Goal: Task Accomplishment & Management: Complete application form

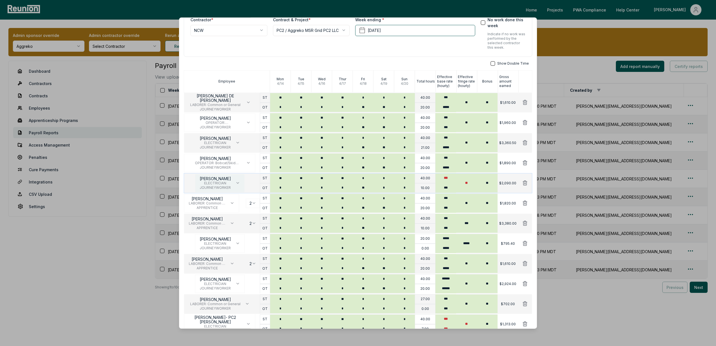
scroll to position [37, 0]
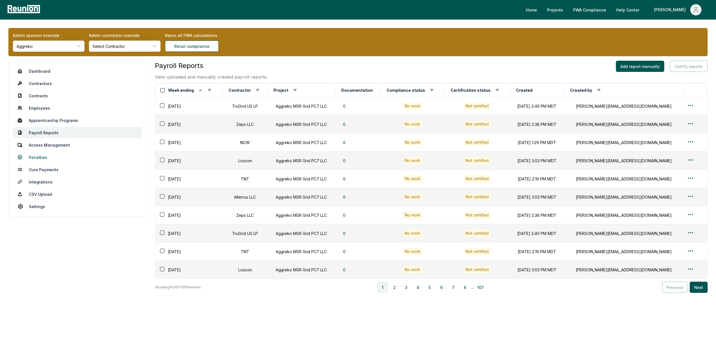
click at [44, 158] on link "Penalties" at bounding box center [77, 156] width 129 height 11
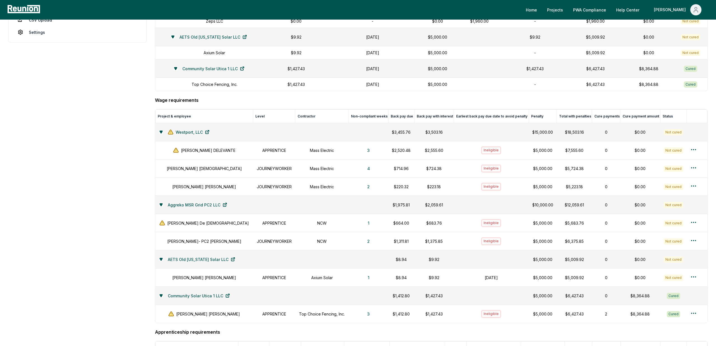
scroll to position [172, 0]
click at [70, 272] on aside "Dashboard Contractors Contracts Employees Apprenticeship Programs Payroll Repor…" at bounding box center [77, 226] width 138 height 676
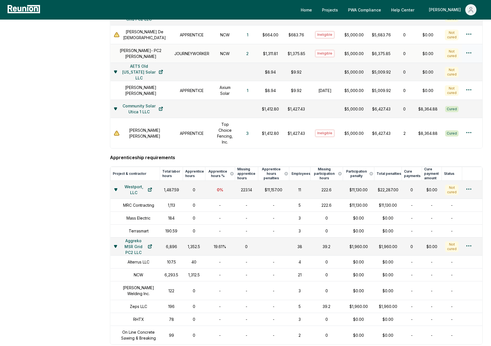
scroll to position [401, 0]
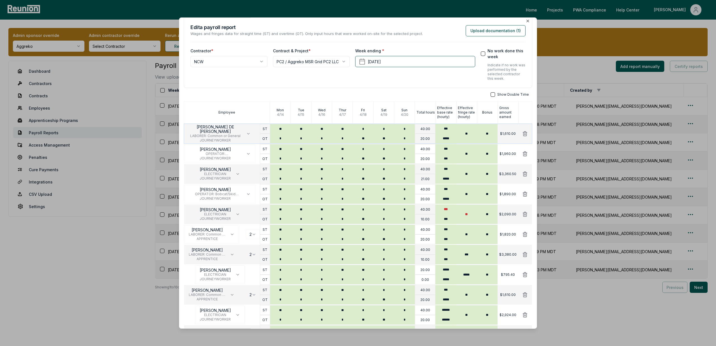
scroll to position [6, 0]
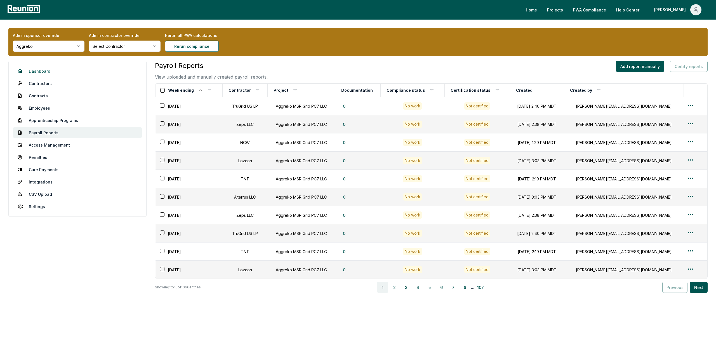
click at [48, 73] on link "Dashboard" at bounding box center [77, 70] width 129 height 11
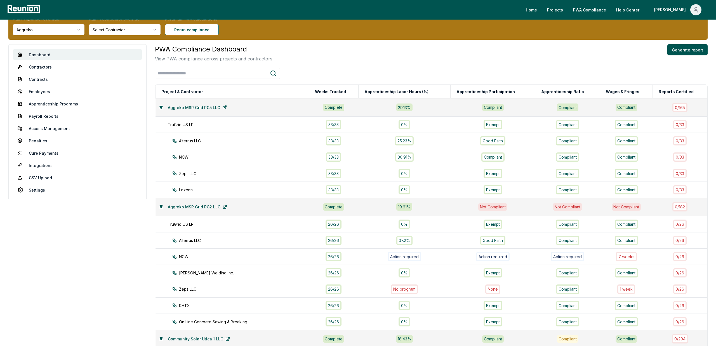
scroll to position [17, 0]
click at [685, 55] on div "PWA Compliance Dashboard View PWA compliance across projects and contractors. G…" at bounding box center [431, 53] width 552 height 18
click at [685, 52] on button "Generate report" at bounding box center [687, 49] width 40 height 11
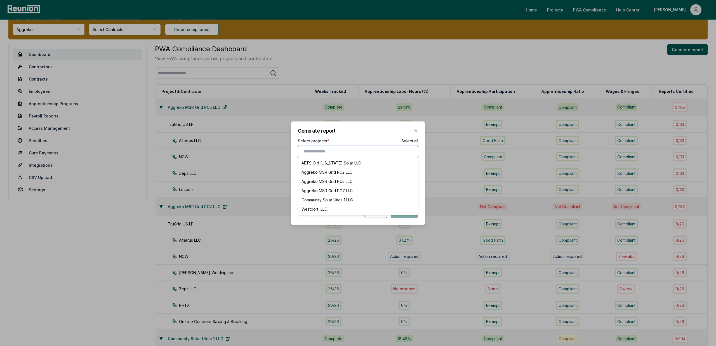
click at [339, 153] on input "text" at bounding box center [359, 151] width 111 height 6
click at [342, 190] on div "Aggreko MSR Grid PC7 LLC" at bounding box center [357, 190] width 117 height 9
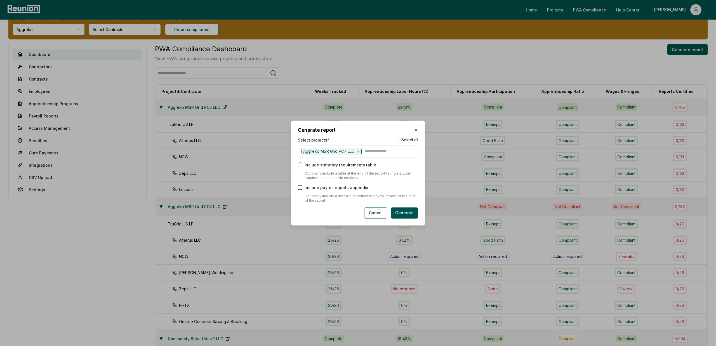
click at [360, 130] on h2 "Generate report" at bounding box center [358, 129] width 120 height 5
click at [405, 213] on button "Generate" at bounding box center [403, 212] width 27 height 11
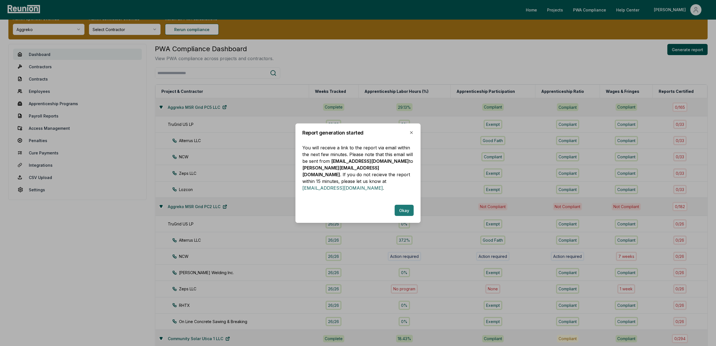
click at [401, 205] on button "Okay" at bounding box center [403, 210] width 19 height 11
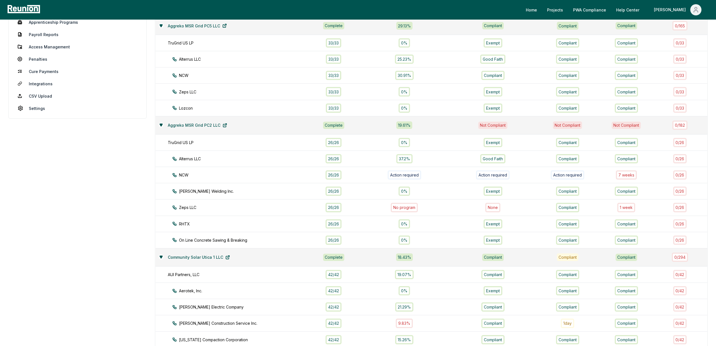
scroll to position [0, 0]
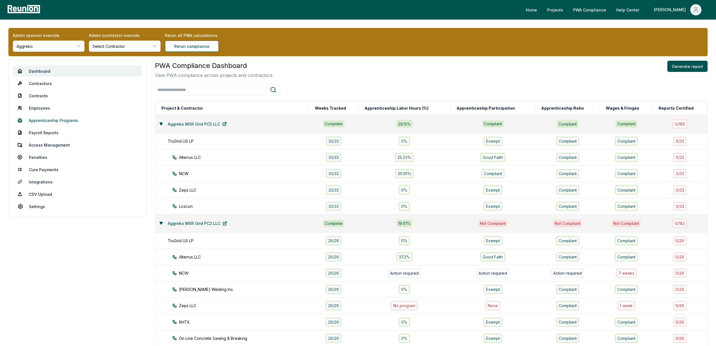
click at [56, 122] on link "Apprenticeship Programs" at bounding box center [77, 120] width 129 height 11
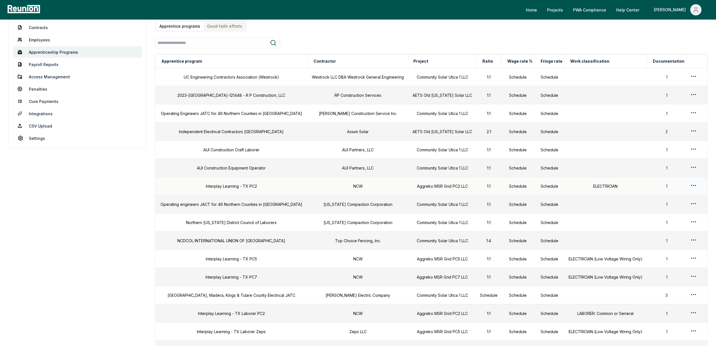
scroll to position [69, 0]
click at [692, 274] on html "Please visit us on your desktop We're working on making our marketplace mobile-…" at bounding box center [358, 180] width 716 height 498
click at [670, 298] on div "Edit" at bounding box center [684, 297] width 53 height 9
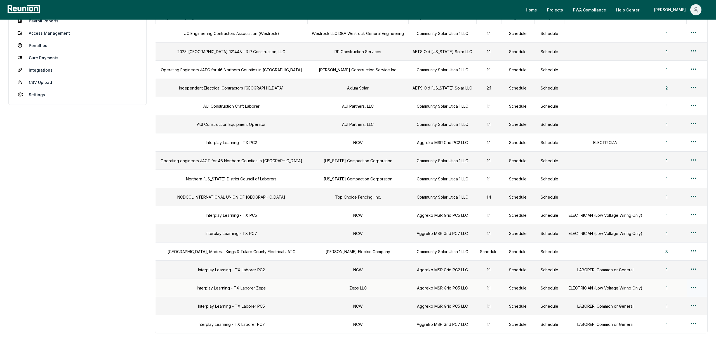
scroll to position [111, 0]
click at [690, 322] on html "Please visit us on your desktop We're working on making our marketplace mobile-…" at bounding box center [358, 138] width 716 height 498
click at [666, 311] on div "Edit" at bounding box center [684, 313] width 53 height 9
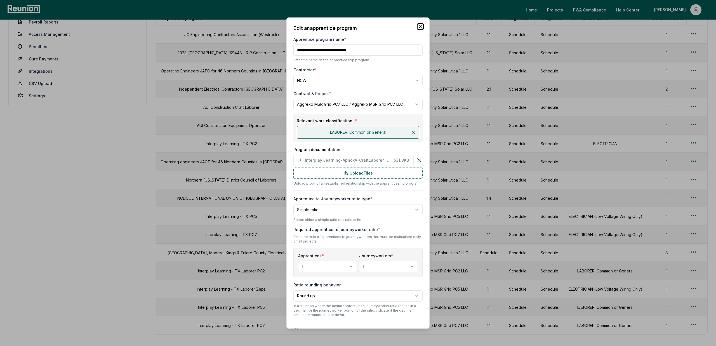
click at [421, 27] on icon "button" at bounding box center [420, 26] width 4 height 4
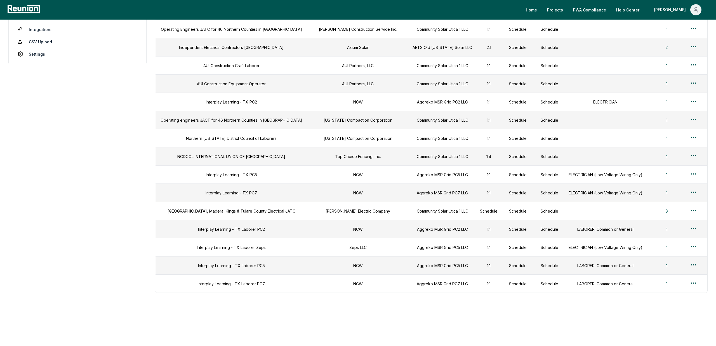
scroll to position [0, 0]
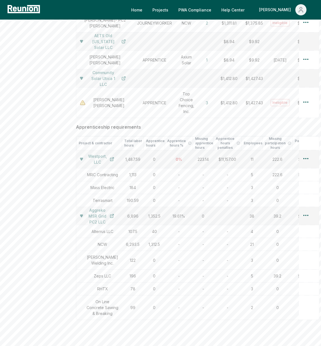
scroll to position [513, 0]
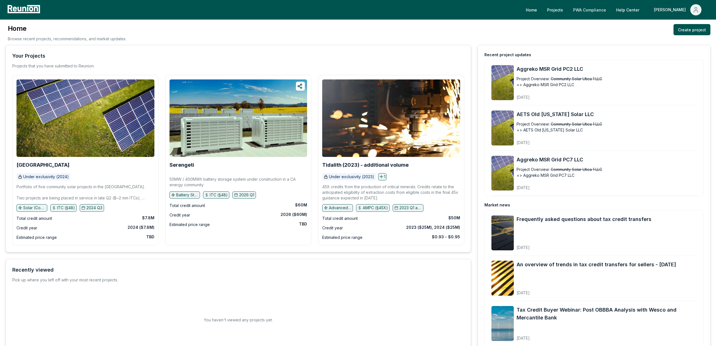
click at [602, 9] on link "PWA Compliance" at bounding box center [589, 9] width 42 height 11
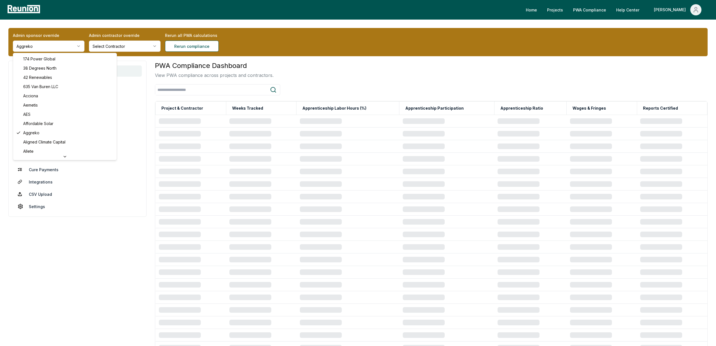
scroll to position [1878, 0]
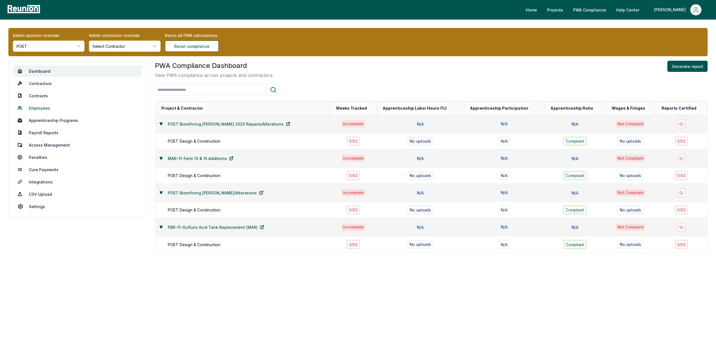
click at [33, 108] on link "Employees" at bounding box center [77, 107] width 129 height 11
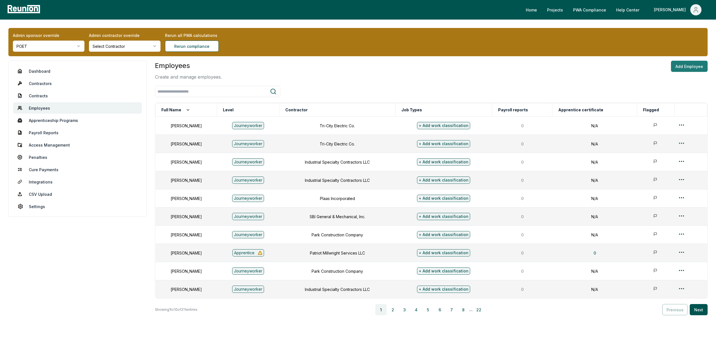
click at [687, 66] on button "Add Employee" at bounding box center [689, 66] width 37 height 11
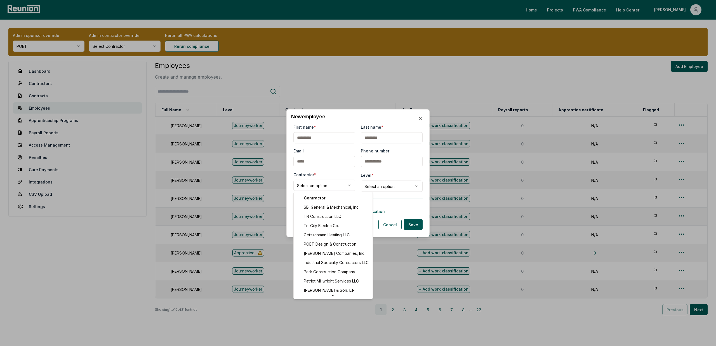
click at [323, 189] on body "Please visit us on your desktop We're working on making our marketplace mobile-…" at bounding box center [358, 184] width 716 height 368
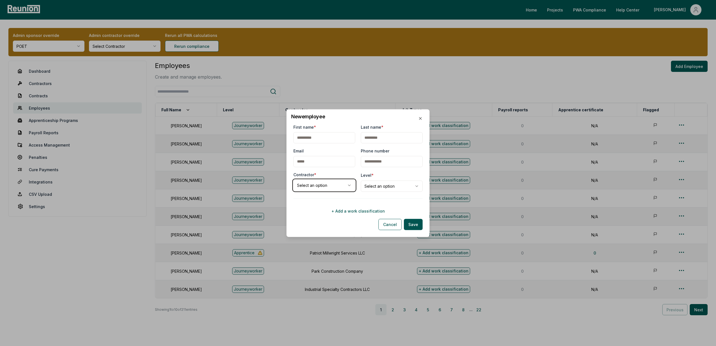
click at [321, 191] on body "Please visit us on your desktop We're working on making our marketplace mobile-…" at bounding box center [358, 184] width 716 height 368
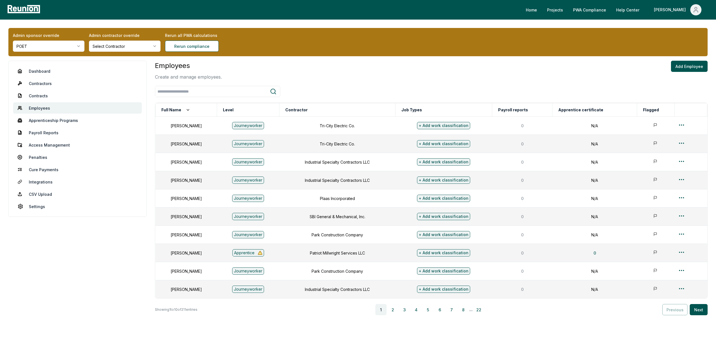
drag, startPoint x: 10, startPoint y: 135, endPoint x: 45, endPoint y: 126, distance: 36.7
click at [682, 60] on div "Admin sponsor override POET Admin contractor override Select Contractor Rerun a…" at bounding box center [358, 194] width 716 height 349
click at [682, 65] on button "Add Employee" at bounding box center [689, 66] width 37 height 11
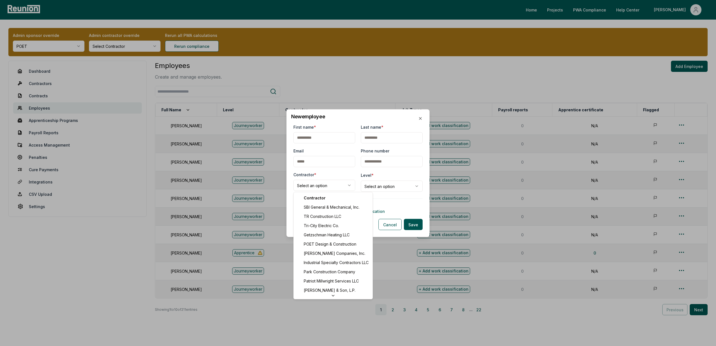
click at [325, 188] on body "Please visit us on your desktop We're working on making our marketplace mobile-…" at bounding box center [358, 184] width 716 height 368
select select "**********"
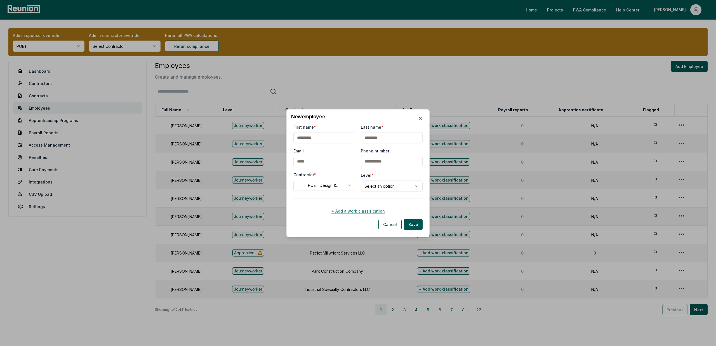
click at [370, 209] on button "+ Add a work classification" at bounding box center [357, 210] width 129 height 11
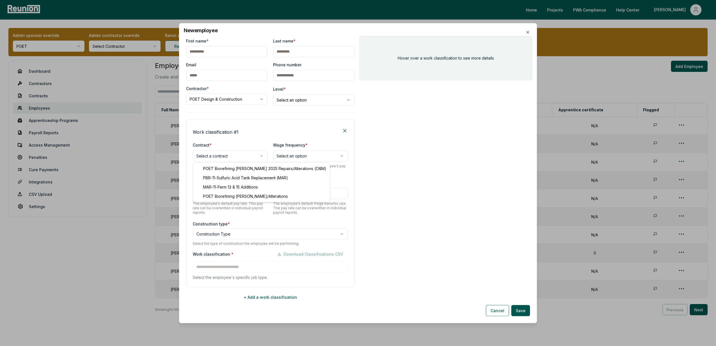
click at [238, 156] on body "Please visit us on your desktop We're working on making our marketplace mobile-…" at bounding box center [358, 184] width 716 height 368
select select "**********"
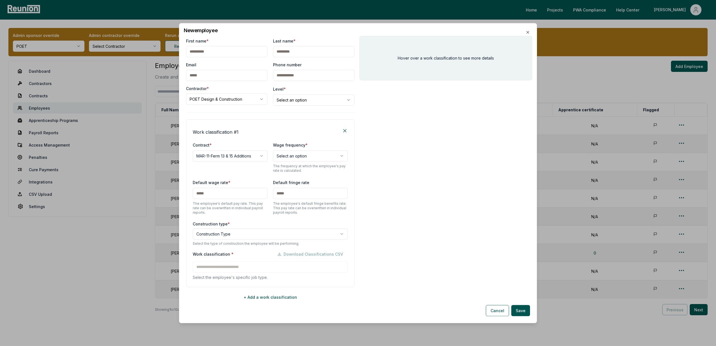
click at [264, 237] on body "Please visit us on your desktop We're working on making our marketplace mobile-…" at bounding box center [358, 184] width 716 height 368
select select "**********"
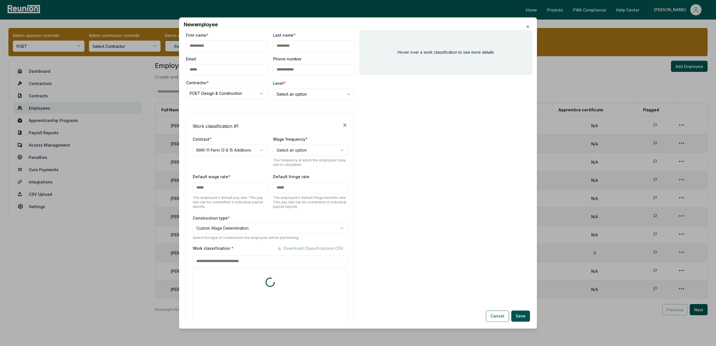
click at [248, 267] on div "Work classification * Download Classifications CSV * includes footnote * detail…" at bounding box center [270, 312] width 155 height 138
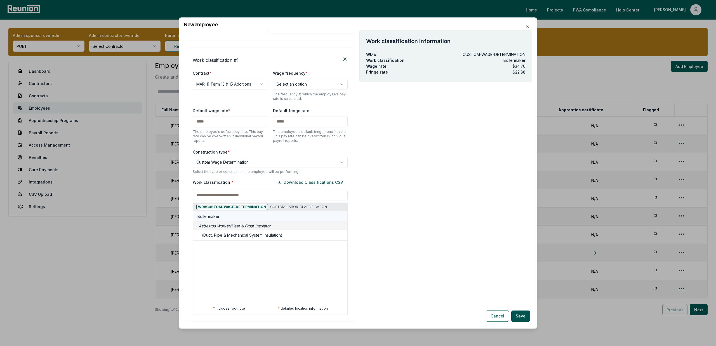
scroll to position [65, 0]
click at [246, 86] on div at bounding box center [193, 215] width 716 height 346
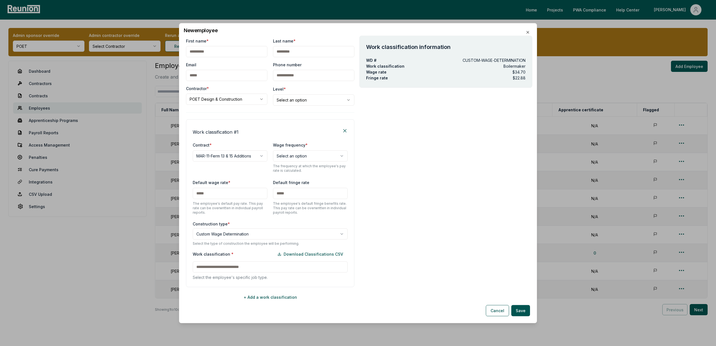
scroll to position [0, 0]
click at [248, 150] on body "Please visit us on your desktop We're working on making our marketplace mobile-…" at bounding box center [358, 184] width 716 height 368
select select "**********"
click at [261, 235] on body "Please visit us on your desktop We're working on making our marketplace mobile-…" at bounding box center [358, 184] width 716 height 368
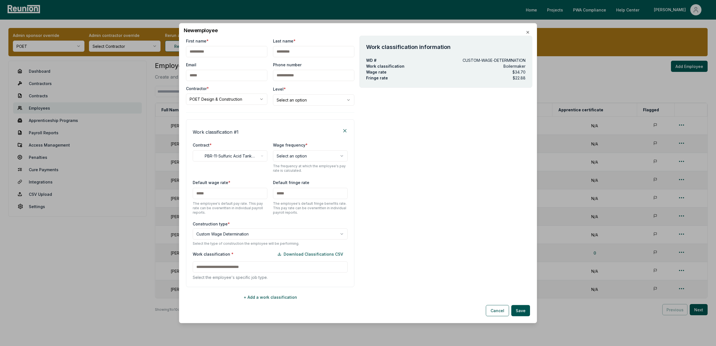
click at [257, 264] on input at bounding box center [270, 266] width 155 height 11
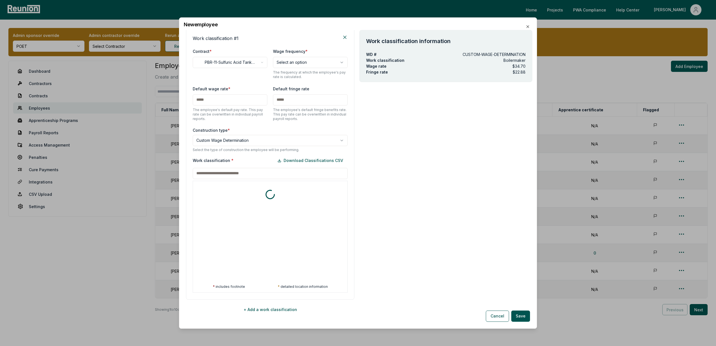
scroll to position [95, 0]
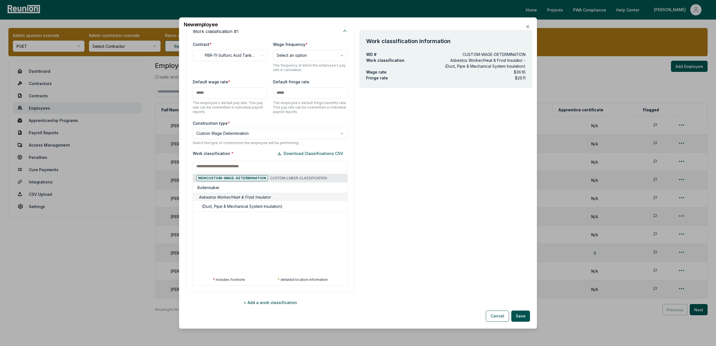
click at [104, 262] on div at bounding box center [193, 215] width 716 height 346
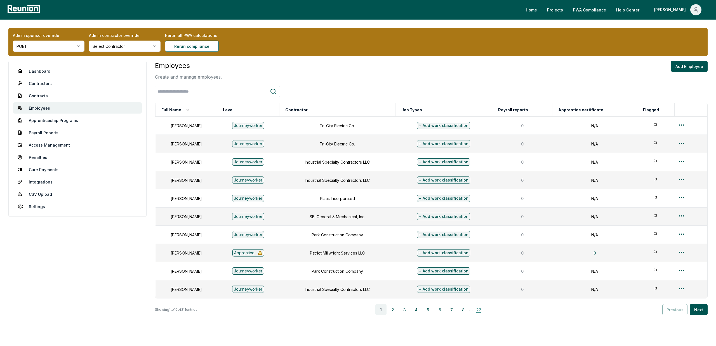
click at [480, 310] on button "22" at bounding box center [478, 309] width 11 height 11
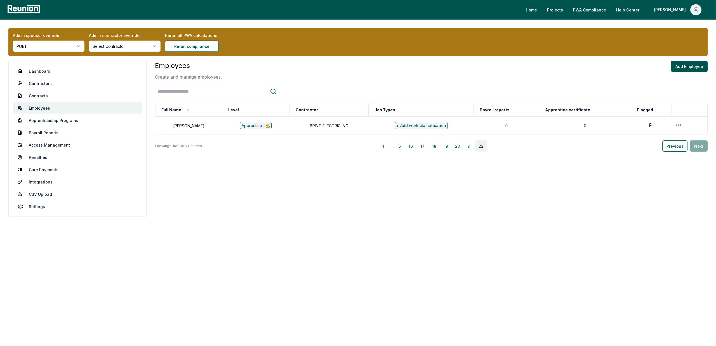
click at [466, 147] on button "21" at bounding box center [468, 145] width 11 height 11
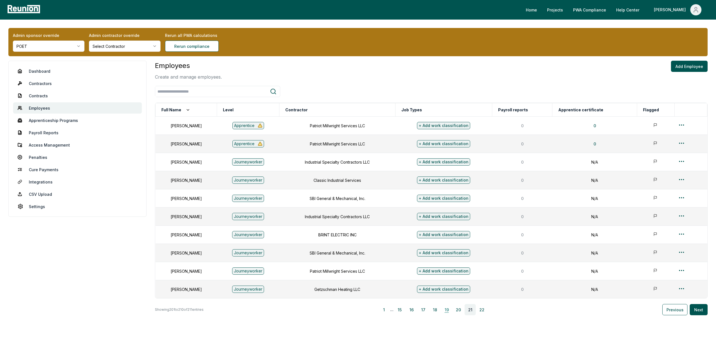
click at [448, 311] on button "19" at bounding box center [446, 309] width 11 height 11
click at [471, 309] on button "21" at bounding box center [469, 309] width 11 height 11
click at [434, 309] on button "18" at bounding box center [434, 309] width 11 height 11
click at [412, 306] on button "16" at bounding box center [411, 309] width 11 height 11
click at [418, 311] on button "14" at bounding box center [414, 309] width 11 height 11
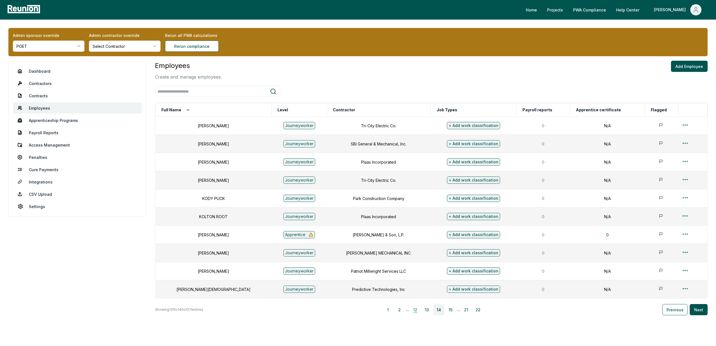
click at [418, 309] on button "12" at bounding box center [414, 309] width 11 height 11
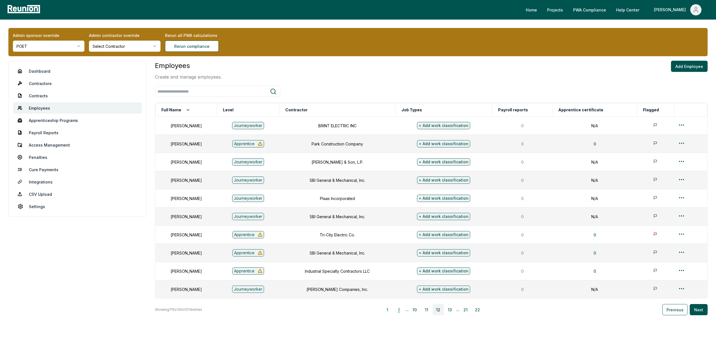
click at [399, 308] on button "2" at bounding box center [398, 309] width 11 height 11
click at [381, 310] on button "1" at bounding box center [381, 309] width 11 height 11
click at [394, 310] on button "2" at bounding box center [392, 309] width 11 height 11
click at [409, 310] on button "3" at bounding box center [405, 309] width 11 height 11
click at [420, 307] on button "4" at bounding box center [417, 309] width 11 height 11
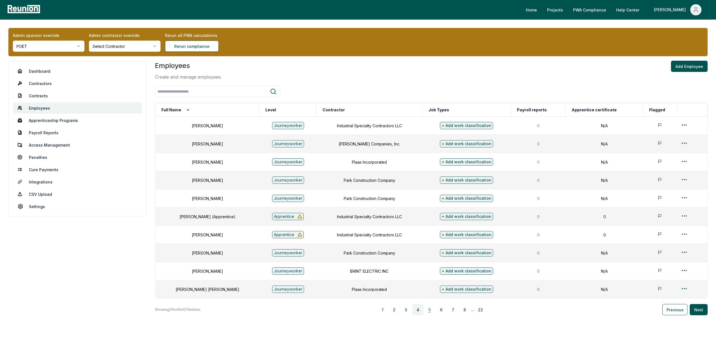
click at [434, 307] on button "5" at bounding box center [429, 309] width 11 height 11
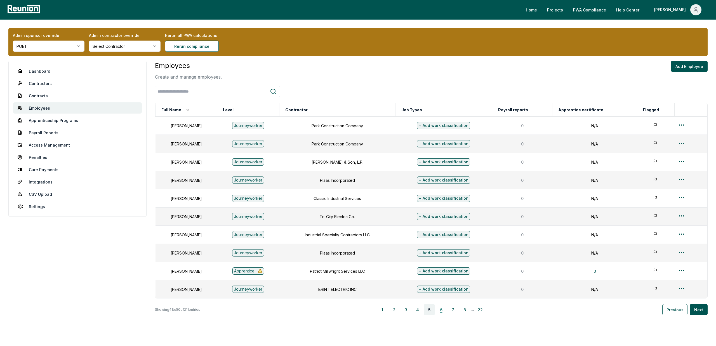
click at [444, 311] on button "6" at bounding box center [440, 309] width 11 height 11
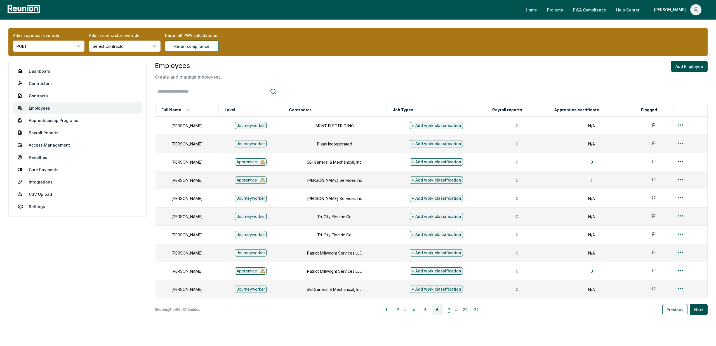
click at [452, 310] on button "7" at bounding box center [448, 309] width 11 height 11
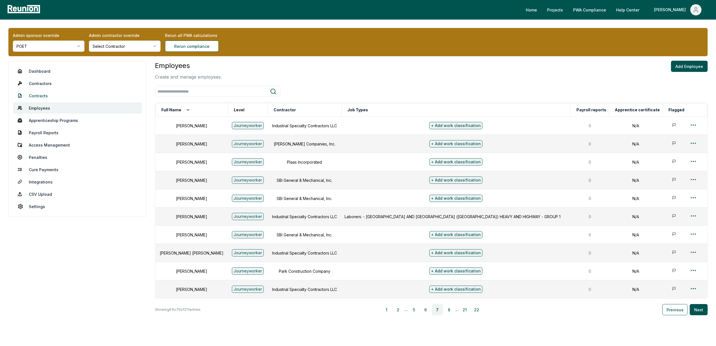
click at [42, 94] on link "Contracts" at bounding box center [77, 95] width 129 height 11
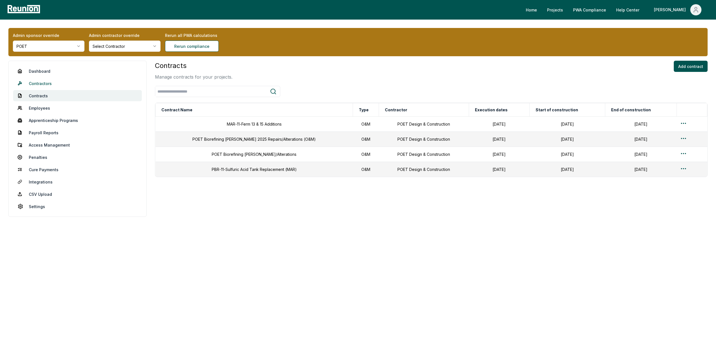
click at [44, 84] on link "Contractors" at bounding box center [77, 83] width 129 height 11
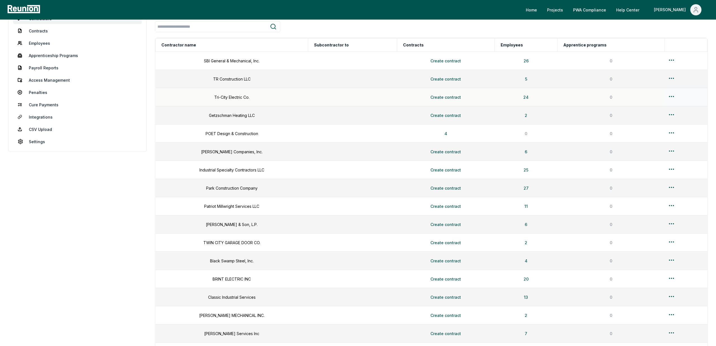
scroll to position [16, 0]
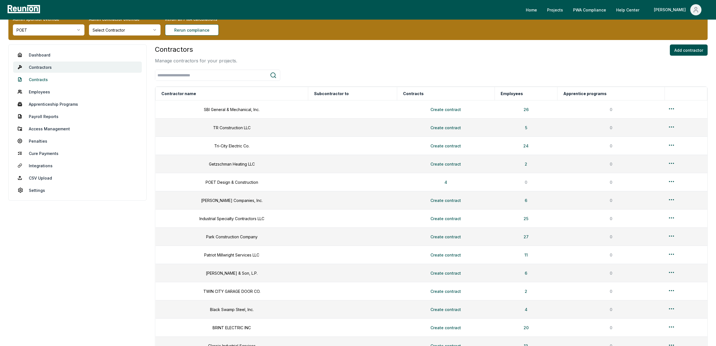
click at [39, 80] on link "Contracts" at bounding box center [77, 79] width 129 height 11
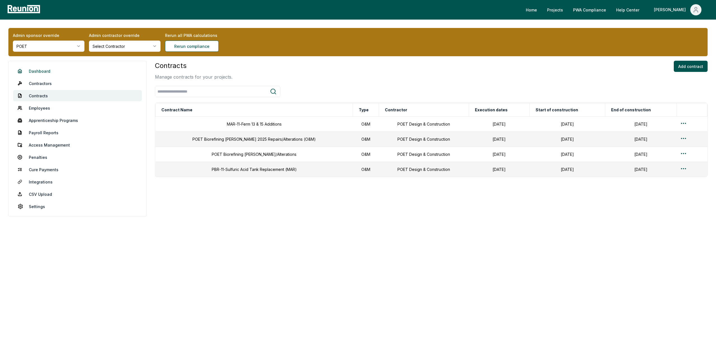
click at [38, 72] on link "Dashboard" at bounding box center [77, 70] width 129 height 11
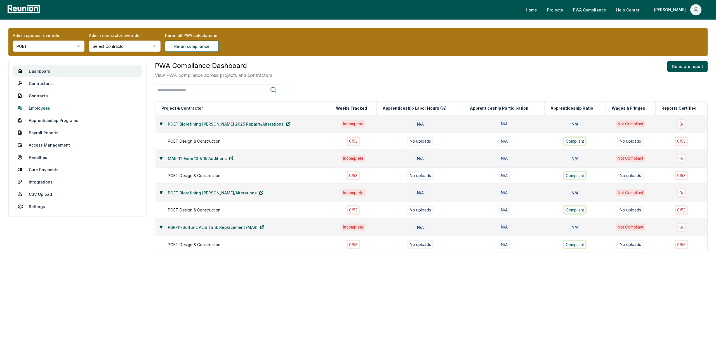
click at [43, 108] on link "Employees" at bounding box center [77, 107] width 129 height 11
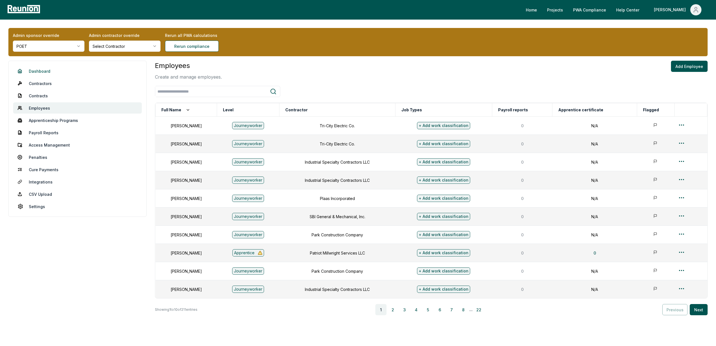
click at [32, 71] on link "Dashboard" at bounding box center [77, 70] width 129 height 11
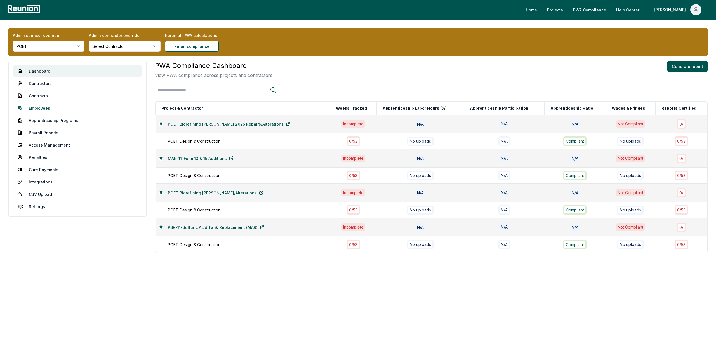
click at [43, 108] on link "Employees" at bounding box center [77, 107] width 129 height 11
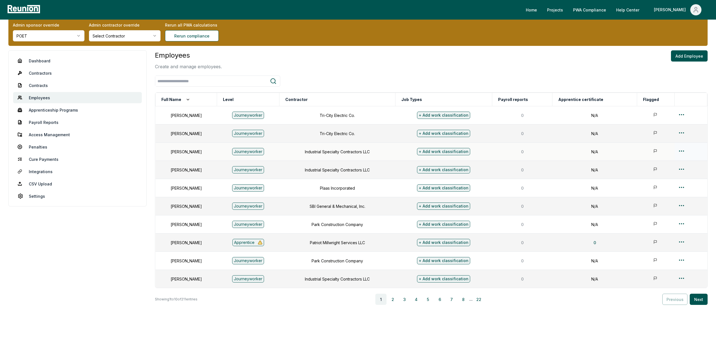
scroll to position [22, 0]
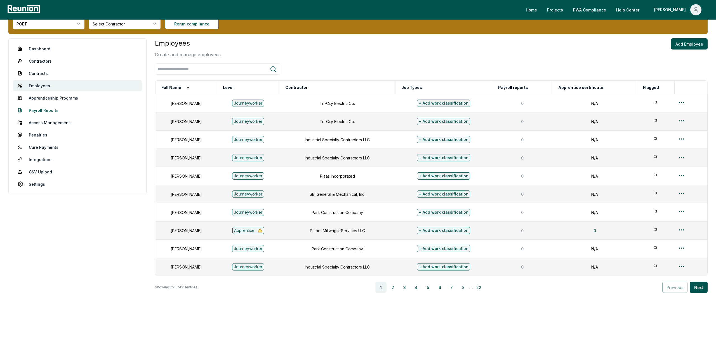
click at [52, 110] on link "Payroll Reports" at bounding box center [77, 110] width 129 height 11
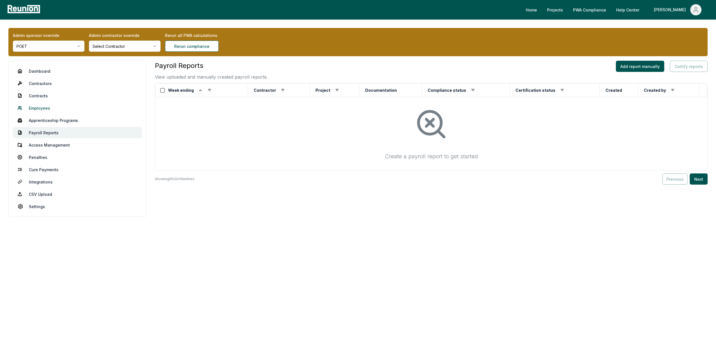
click at [39, 113] on link "Employees" at bounding box center [77, 107] width 129 height 11
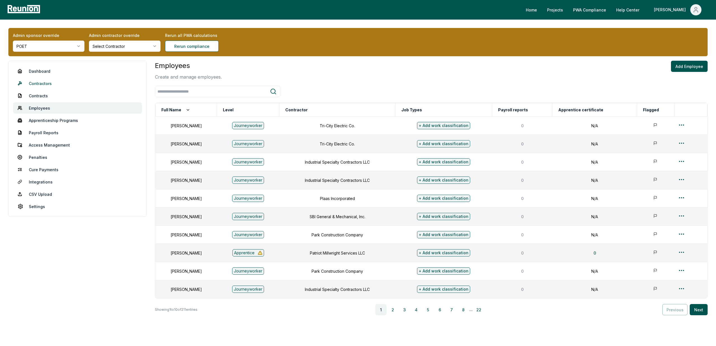
click at [45, 85] on link "Contractors" at bounding box center [77, 83] width 129 height 11
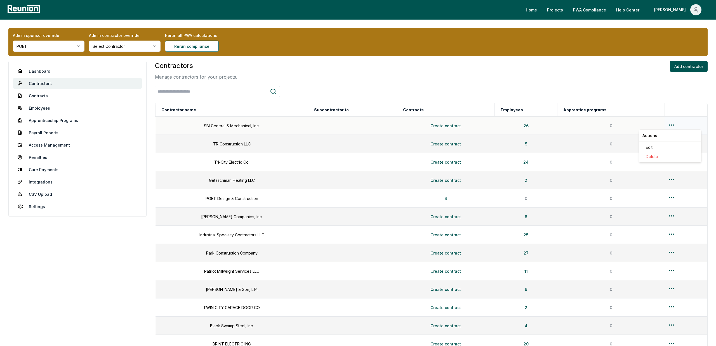
click at [667, 125] on html "Please visit us on your desktop We're working on making our marketplace mobile-…" at bounding box center [358, 257] width 716 height 515
click at [653, 146] on div "Edit" at bounding box center [669, 147] width 53 height 9
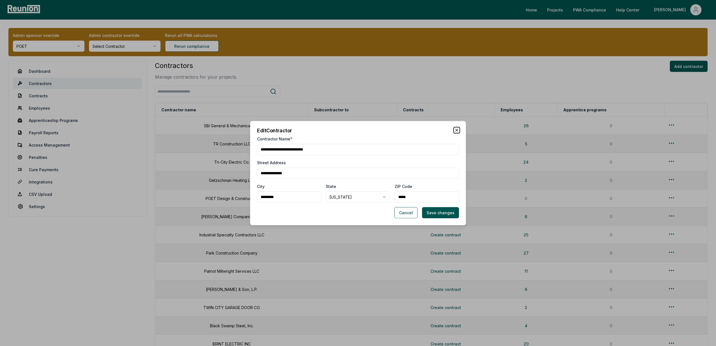
click at [458, 129] on icon "button" at bounding box center [456, 130] width 4 height 4
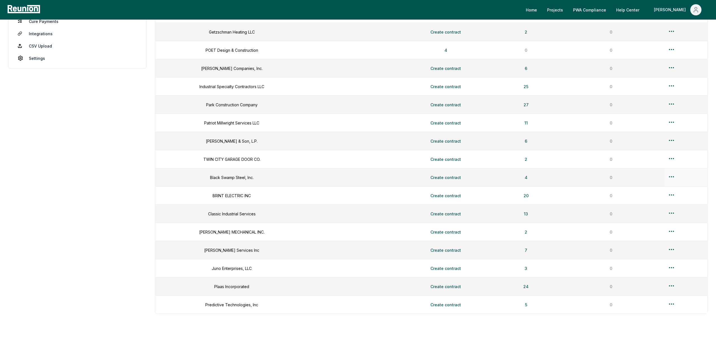
scroll to position [149, 0]
click at [671, 194] on html "Please visit us on your desktop We're working on making our marketplace mobile-…" at bounding box center [358, 108] width 716 height 515
click at [649, 217] on div "Edit" at bounding box center [669, 216] width 53 height 9
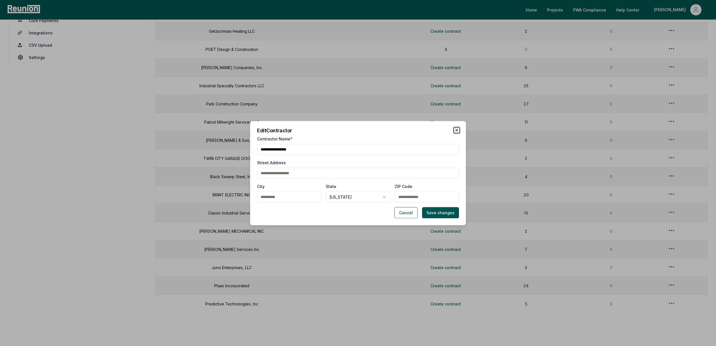
click at [458, 128] on icon "button" at bounding box center [456, 130] width 4 height 4
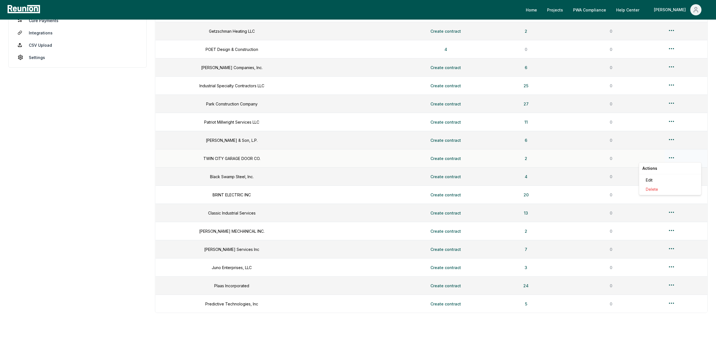
click at [671, 157] on html "Please visit us on your desktop We're working on making our marketplace mobile-…" at bounding box center [358, 108] width 716 height 515
click at [649, 179] on div "Edit" at bounding box center [669, 179] width 53 height 9
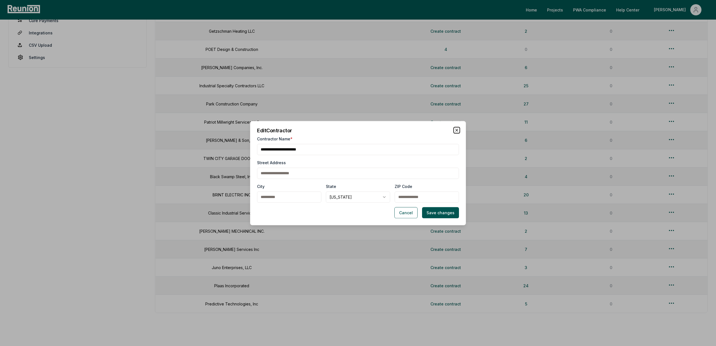
click at [456, 129] on icon "button" at bounding box center [456, 130] width 4 height 4
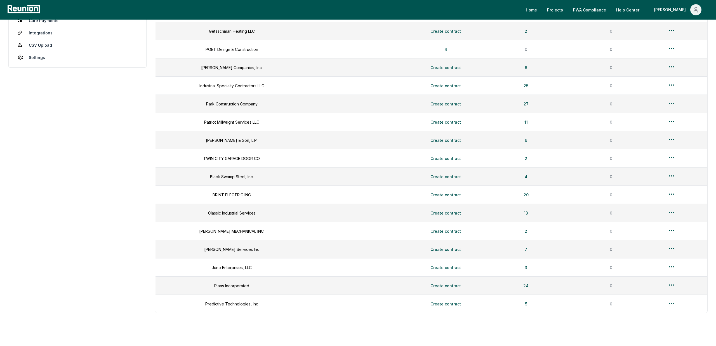
click at [670, 140] on html "Please visit us on your desktop We're working on making our marketplace mobile-…" at bounding box center [358, 108] width 716 height 515
click at [650, 158] on div "Edit" at bounding box center [669, 161] width 53 height 9
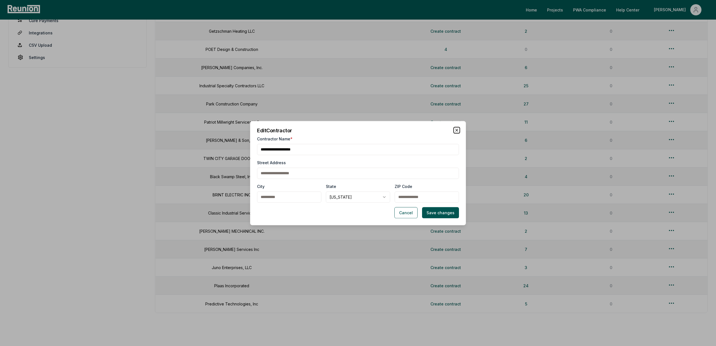
click at [456, 128] on icon "button" at bounding box center [456, 130] width 4 height 4
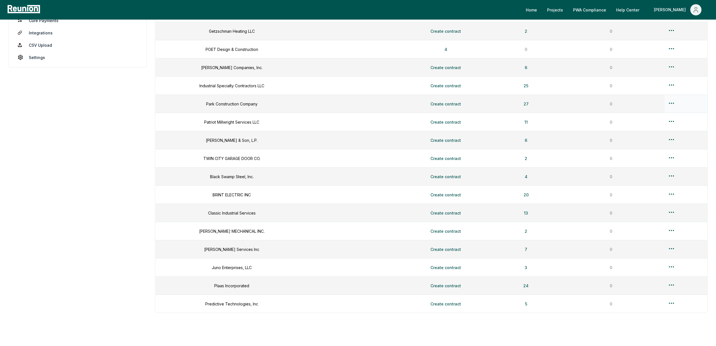
click at [674, 100] on div at bounding box center [685, 104] width 36 height 8
click at [669, 101] on html "Please visit us on your desktop We're working on making our marketplace mobile-…" at bounding box center [358, 108] width 716 height 515
click at [647, 123] on div "Edit" at bounding box center [669, 125] width 53 height 9
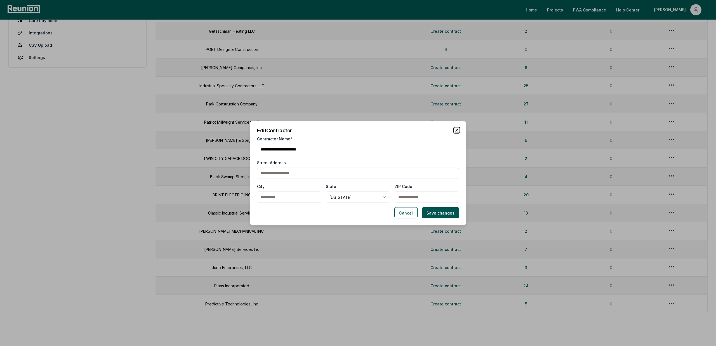
click at [456, 129] on icon "button" at bounding box center [456, 130] width 4 height 4
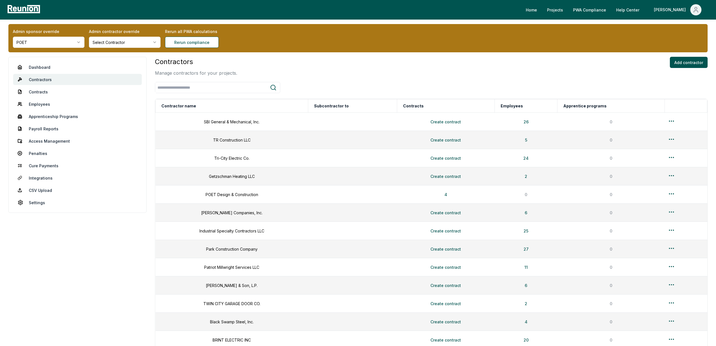
scroll to position [0, 0]
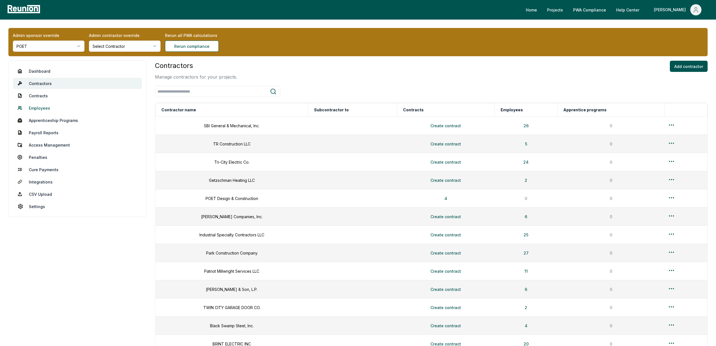
click at [38, 111] on link "Employees" at bounding box center [77, 107] width 129 height 11
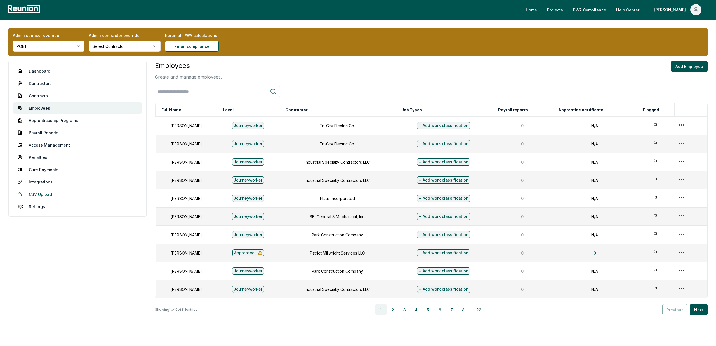
click at [41, 195] on link "CSV Upload" at bounding box center [77, 193] width 129 height 11
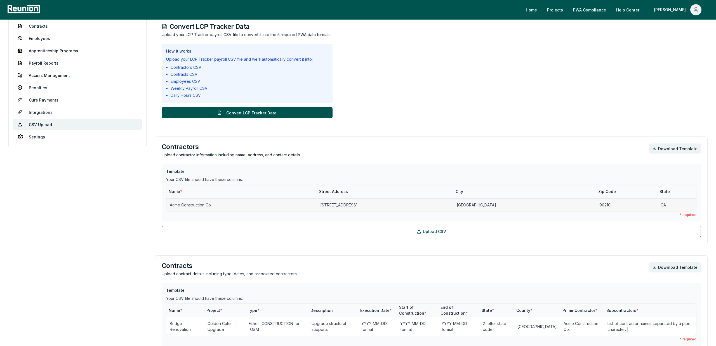
scroll to position [70, 0]
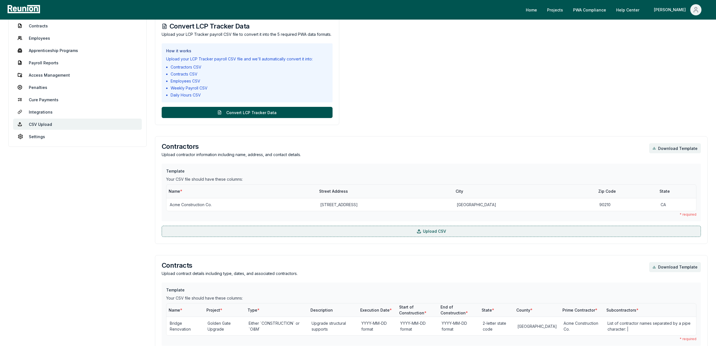
click at [247, 228] on label "Upload CSV" at bounding box center [431, 231] width 539 height 11
click at [0, 0] on input "Upload CSV" at bounding box center [0, 0] width 0 height 0
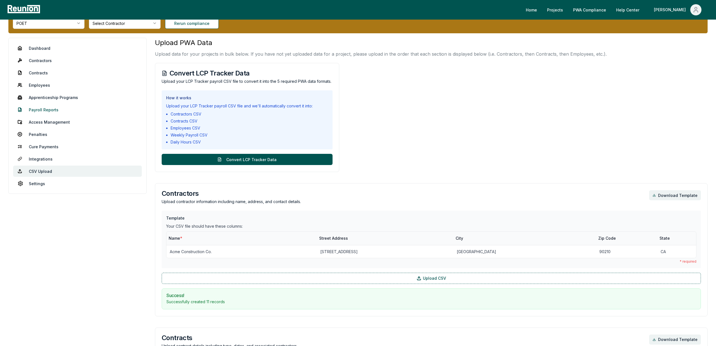
scroll to position [0, 0]
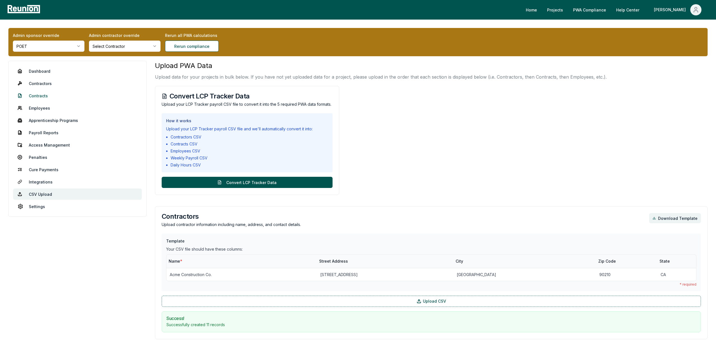
click at [37, 95] on link "Contracts" at bounding box center [77, 95] width 129 height 11
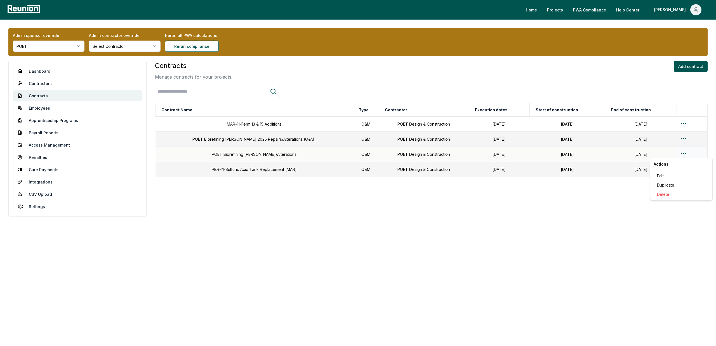
click at [683, 155] on html "Please visit us on your desktop We're working on making our marketplace mobile-…" at bounding box center [358, 173] width 716 height 346
click at [665, 174] on div "Edit" at bounding box center [680, 175] width 53 height 9
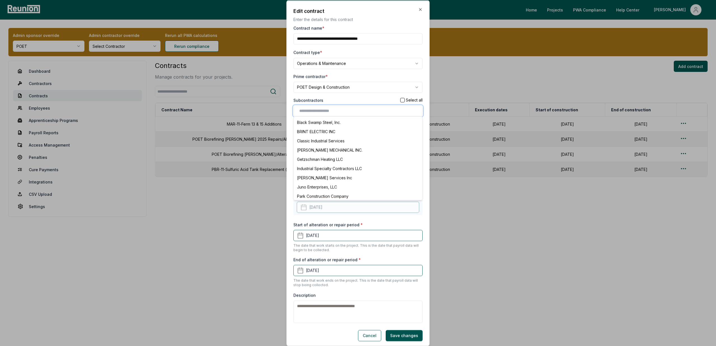
click at [337, 111] on input "text" at bounding box center [359, 111] width 120 height 6
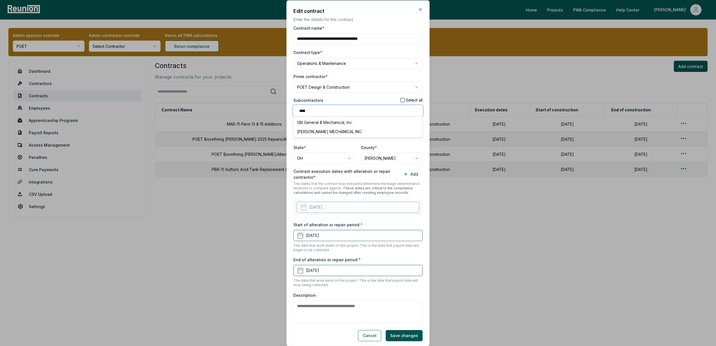
type input "****"
click at [362, 96] on div "**********" at bounding box center [357, 174] width 129 height 298
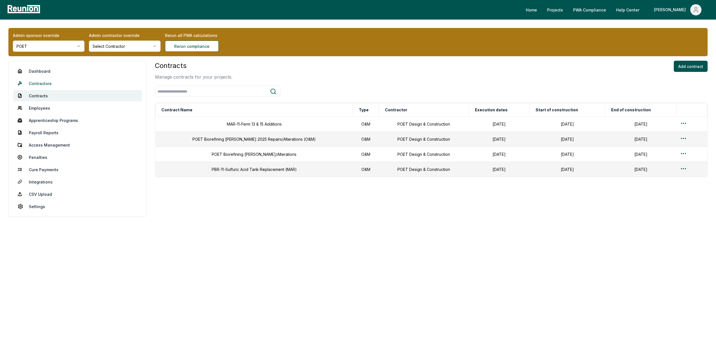
click at [43, 76] on link "Dashboard" at bounding box center [77, 70] width 129 height 11
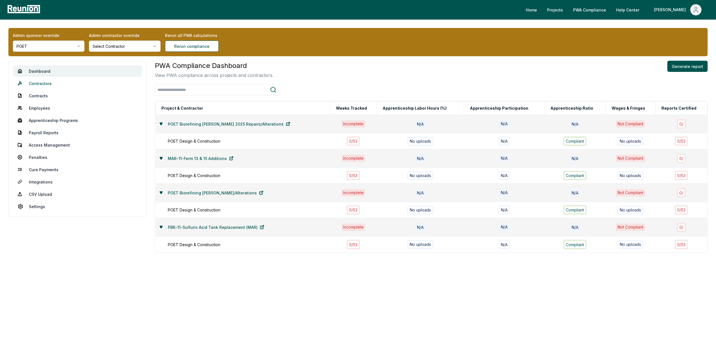
click at [43, 84] on link "Contractors" at bounding box center [77, 83] width 129 height 11
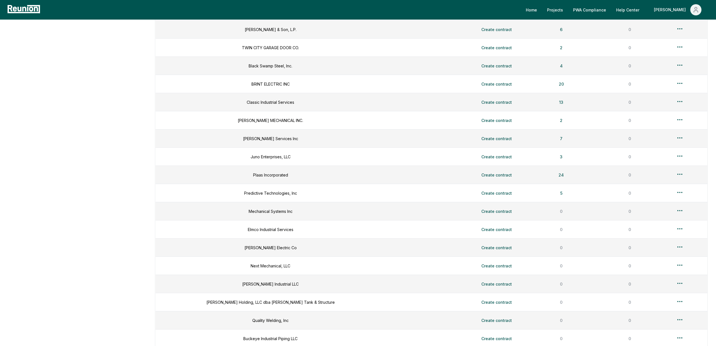
scroll to position [369, 0]
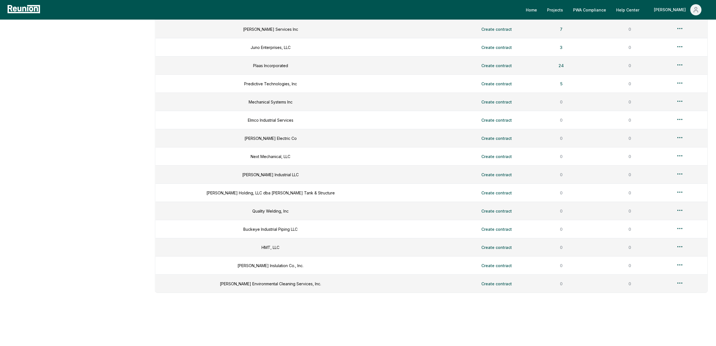
click at [342, 217] on td "Quality Welding, Inc" at bounding box center [270, 211] width 230 height 18
click at [271, 103] on td "Mechanical Systems Inc" at bounding box center [270, 102] width 230 height 18
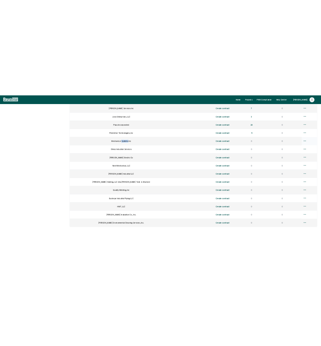
scroll to position [0, 0]
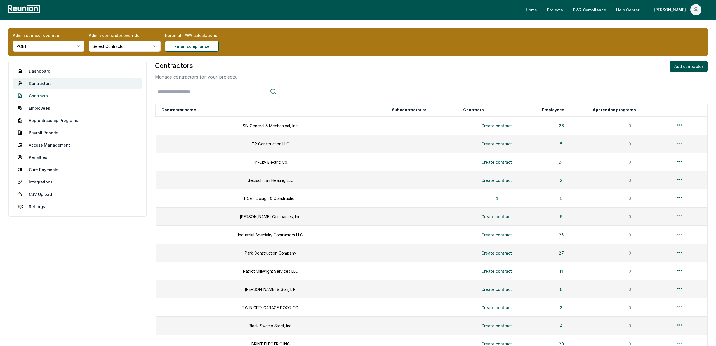
click at [36, 94] on link "Contracts" at bounding box center [77, 95] width 129 height 11
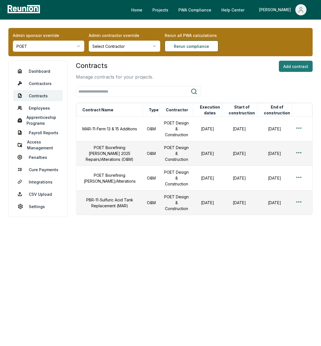
click at [300, 67] on button "Add contract" at bounding box center [296, 66] width 34 height 11
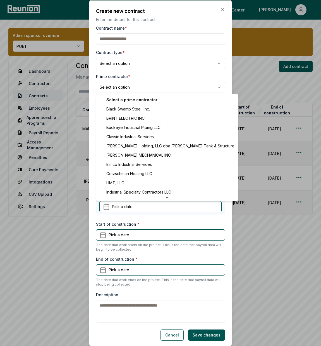
click at [146, 87] on body "Please visit us on your desktop We're working on making our marketplace mobile-…" at bounding box center [160, 173] width 321 height 346
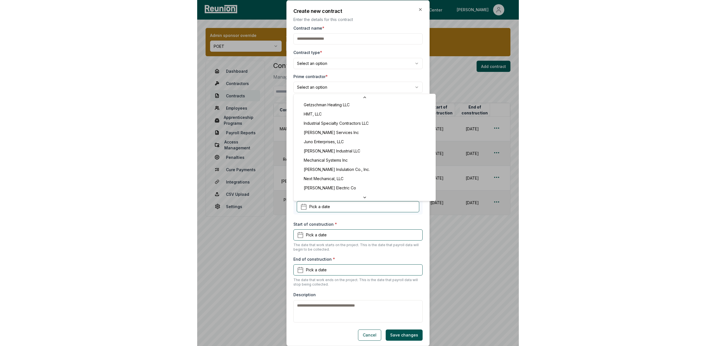
scroll to position [76, 0]
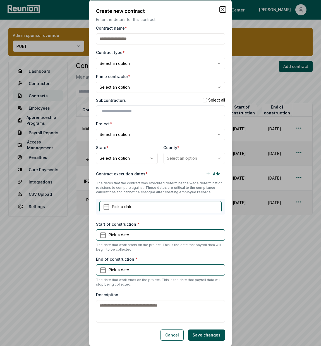
click at [222, 9] on icon "button" at bounding box center [223, 9] width 4 height 4
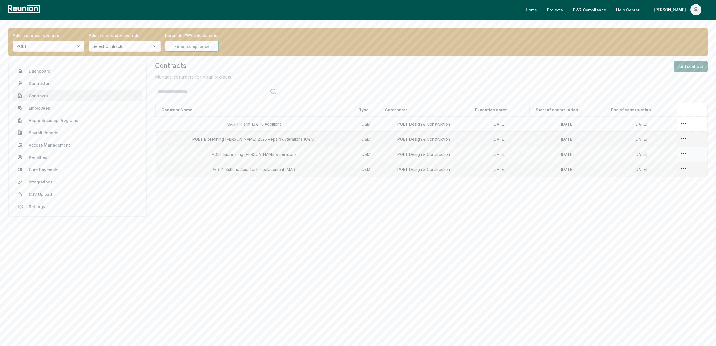
click at [681, 153] on html "Please visit us on your desktop We're working on making our marketplace mobile-…" at bounding box center [358, 173] width 716 height 346
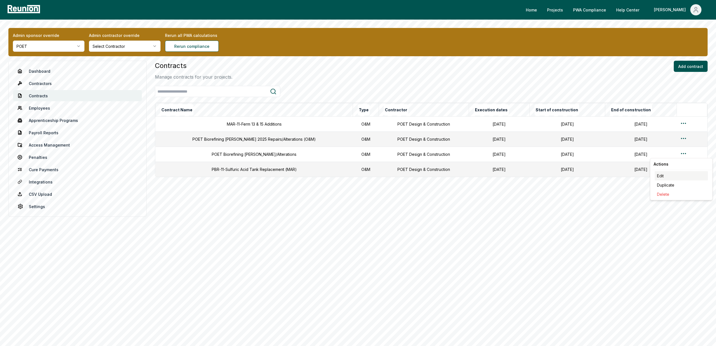
click at [660, 176] on div "Edit" at bounding box center [680, 175] width 53 height 9
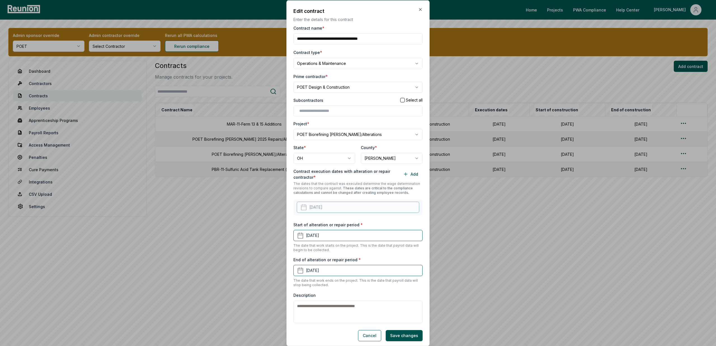
click at [323, 106] on div at bounding box center [357, 110] width 129 height 11
click at [323, 105] on div at bounding box center [357, 110] width 129 height 11
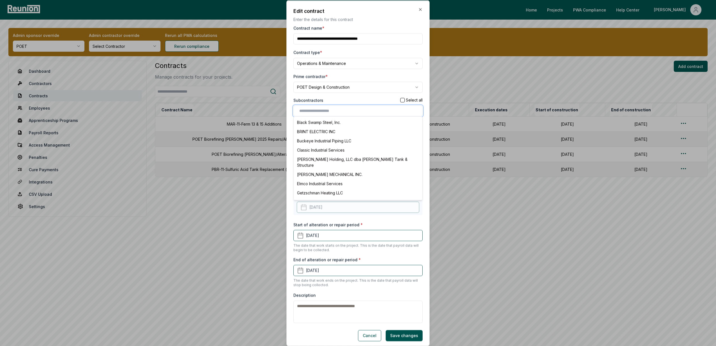
click at [323, 109] on input "text" at bounding box center [359, 111] width 120 height 6
type input "****"
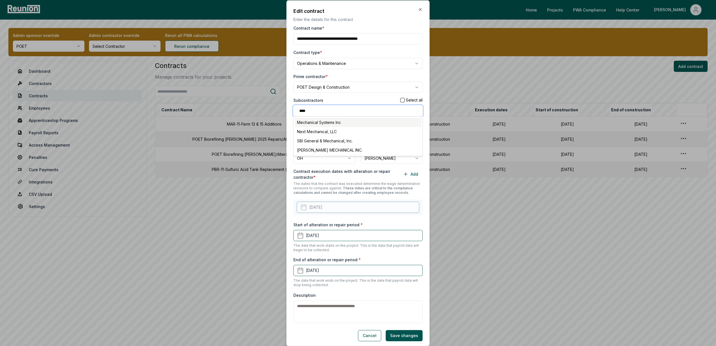
click at [328, 123] on div "Mechanical Systems Inc" at bounding box center [358, 121] width 126 height 9
type input "****"
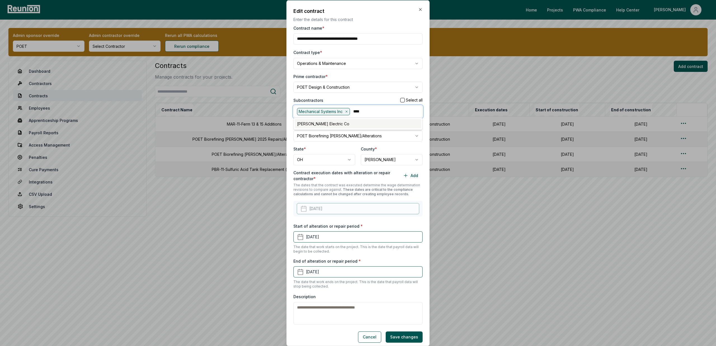
click at [369, 122] on div "[PERSON_NAME] Electric Co" at bounding box center [358, 123] width 126 height 9
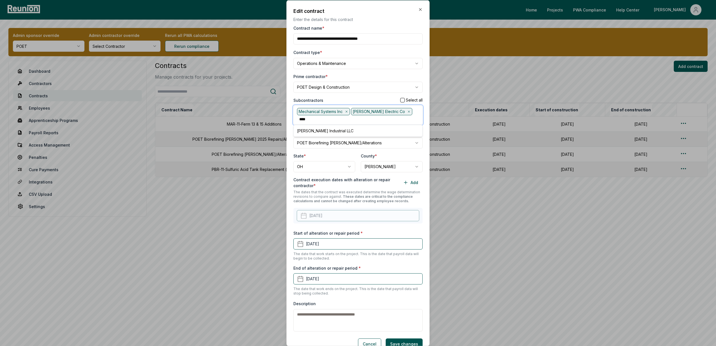
type input "*****"
click at [362, 128] on div "[PERSON_NAME] Industrial LLC" at bounding box center [358, 130] width 126 height 9
type input "******"
click at [345, 133] on div "[PERSON_NAME] Holding, LLC dba [PERSON_NAME] Tank & Structure" at bounding box center [358, 134] width 126 height 15
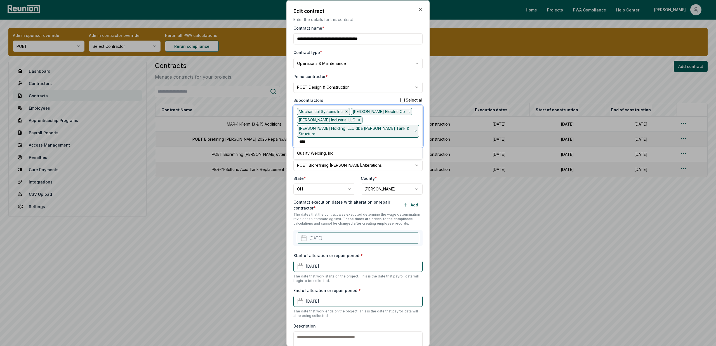
type input "*****"
click at [325, 150] on div "Quality Welding, Inc" at bounding box center [358, 152] width 126 height 9
type input "****"
click at [385, 152] on div "Buckeye Industrial Piping LLC" at bounding box center [358, 154] width 126 height 9
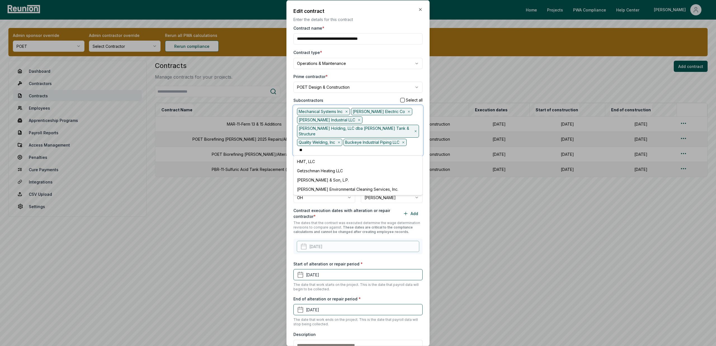
type input "***"
click at [357, 157] on div "HMT, LLC" at bounding box center [358, 161] width 126 height 9
type input "*****"
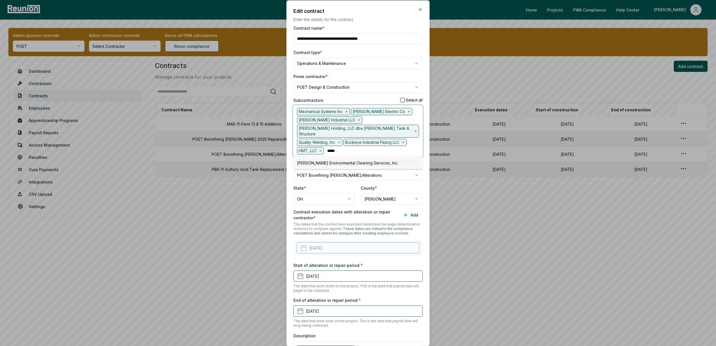
click at [354, 158] on div "[PERSON_NAME] Environmental Cleaning Services, Inc." at bounding box center [358, 162] width 126 height 9
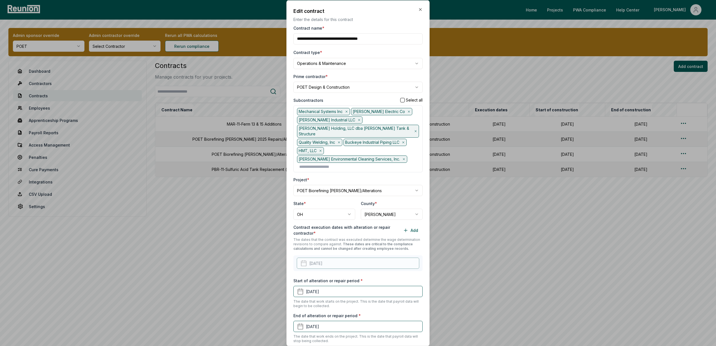
click at [362, 102] on div "Subcontractors Select all" at bounding box center [357, 100] width 129 height 6
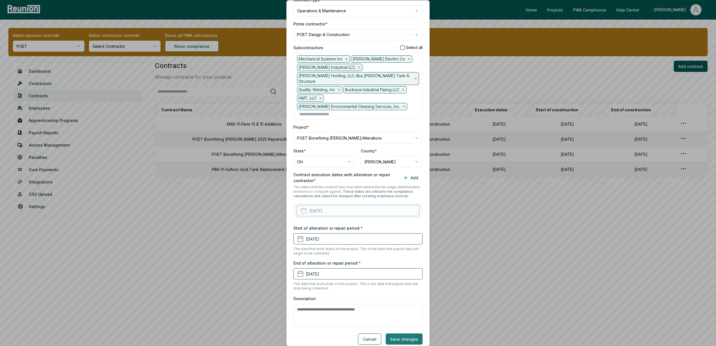
click at [400, 335] on button "Save changes" at bounding box center [403, 338] width 37 height 11
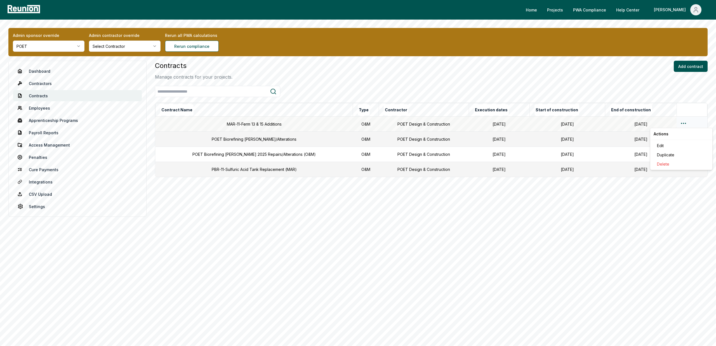
click at [682, 121] on html "Please visit us on your desktop We're working on making our marketplace mobile-…" at bounding box center [358, 173] width 716 height 346
click at [666, 145] on div "Edit" at bounding box center [680, 145] width 53 height 9
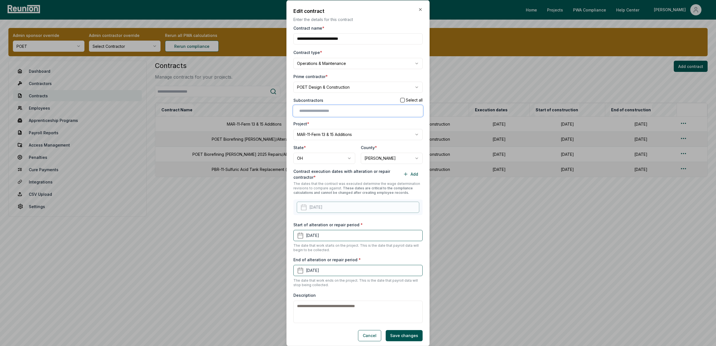
click at [328, 110] on input "text" at bounding box center [359, 111] width 120 height 6
type input "****"
click at [315, 125] on div "Next Mechanical, LLC" at bounding box center [358, 121] width 126 height 9
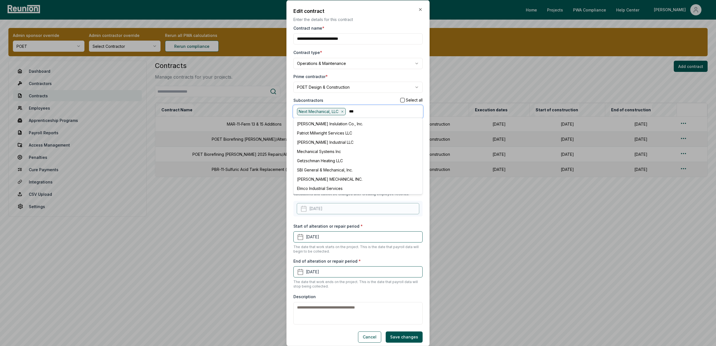
type input "****"
click at [338, 123] on div "[PERSON_NAME] Inslulation Co., Inc." at bounding box center [358, 123] width 126 height 9
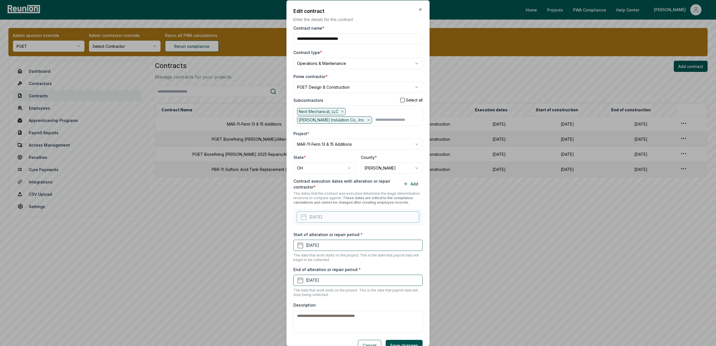
click at [355, 98] on div "Subcontractors Select all" at bounding box center [357, 100] width 129 height 6
click at [395, 343] on button "Save changes" at bounding box center [403, 344] width 37 height 11
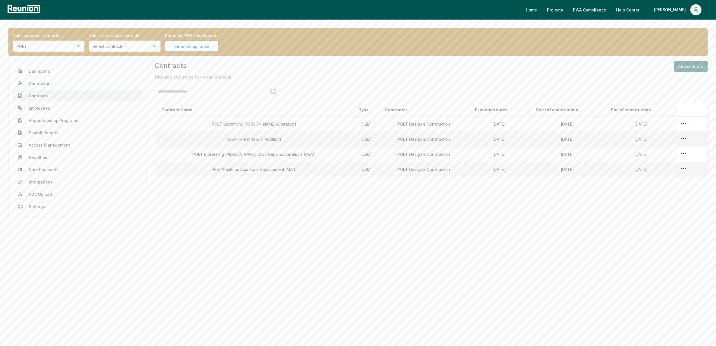
click at [469, 193] on div "Contracts Manage contracts for your projects. Add contract Contract Name Type C…" at bounding box center [431, 141] width 552 height 161
click at [616, 202] on div "Contracts Manage contracts for your projects. Add contract Contract Name Type C…" at bounding box center [431, 141] width 552 height 161
click at [681, 169] on html "Please visit us on your desktop We're working on making our marketplace mobile-…" at bounding box center [358, 173] width 716 height 346
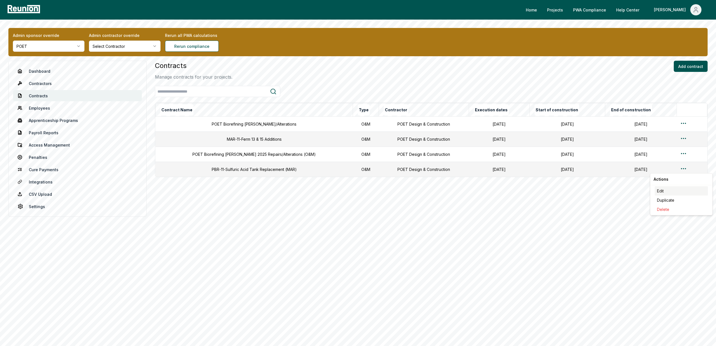
click at [668, 192] on div "Edit" at bounding box center [680, 190] width 53 height 9
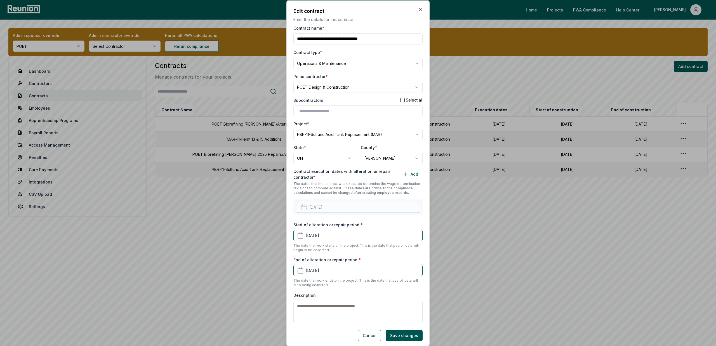
click at [311, 115] on div at bounding box center [357, 110] width 129 height 11
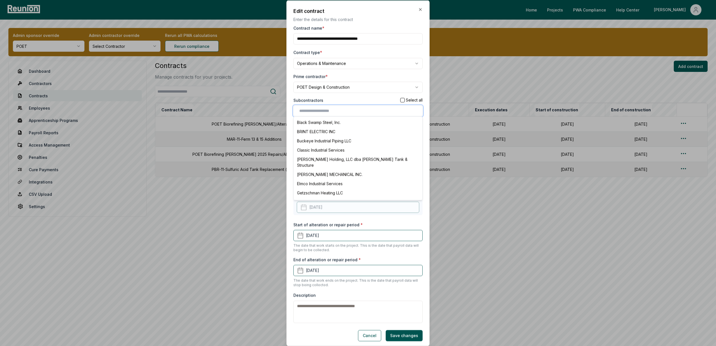
click at [309, 111] on input "text" at bounding box center [359, 111] width 120 height 6
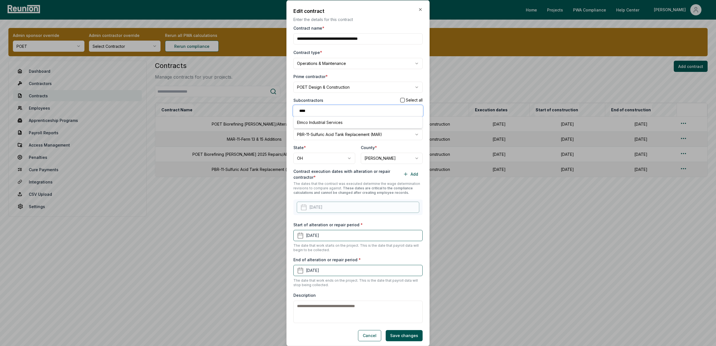
type input "***"
click at [333, 121] on div "Elmco Industrial Services" at bounding box center [358, 121] width 126 height 9
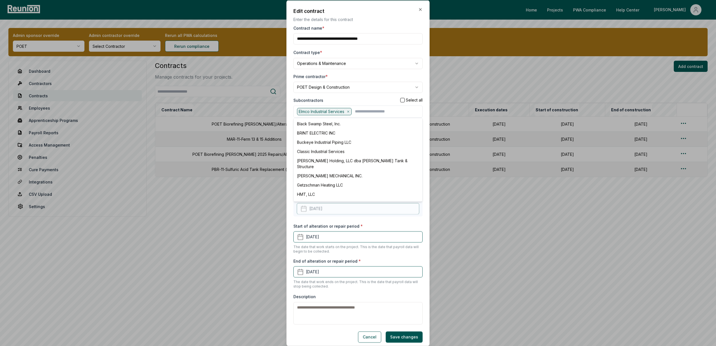
click at [411, 290] on div "**********" at bounding box center [357, 174] width 129 height 299
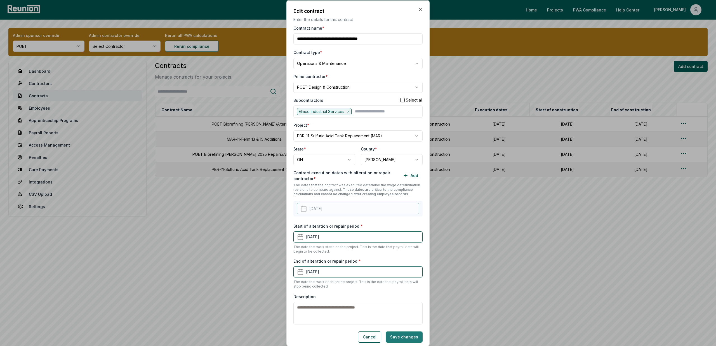
click at [411, 337] on button "Save changes" at bounding box center [403, 336] width 37 height 11
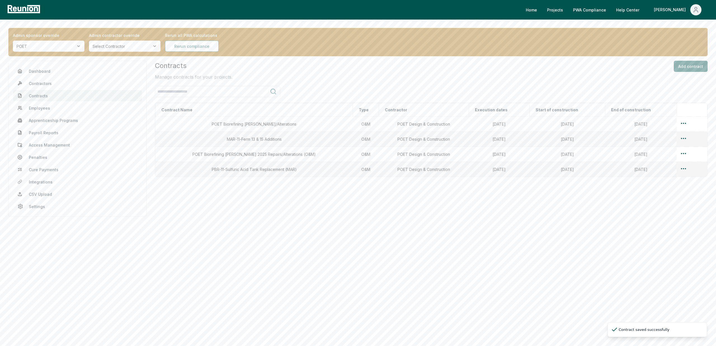
click at [365, 235] on body "Please visit us on your desktop We're working on making our marketplace mobile-…" at bounding box center [358, 173] width 716 height 346
click at [447, 264] on body "Please visit us on your desktop We're working on making our marketplace mobile-…" at bounding box center [358, 173] width 716 height 346
